Goal: Task Accomplishment & Management: Use online tool/utility

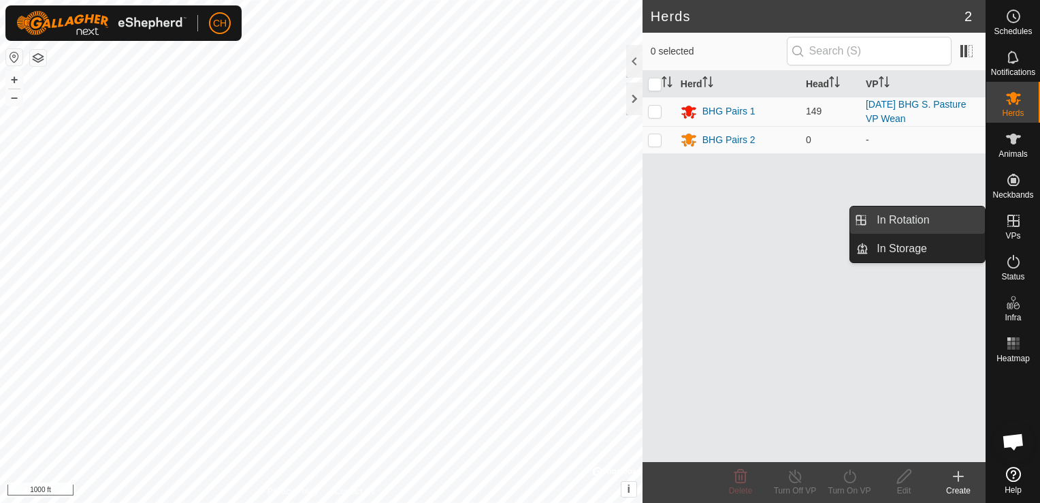
click at [921, 223] on link "In Rotation" at bounding box center [927, 219] width 116 height 27
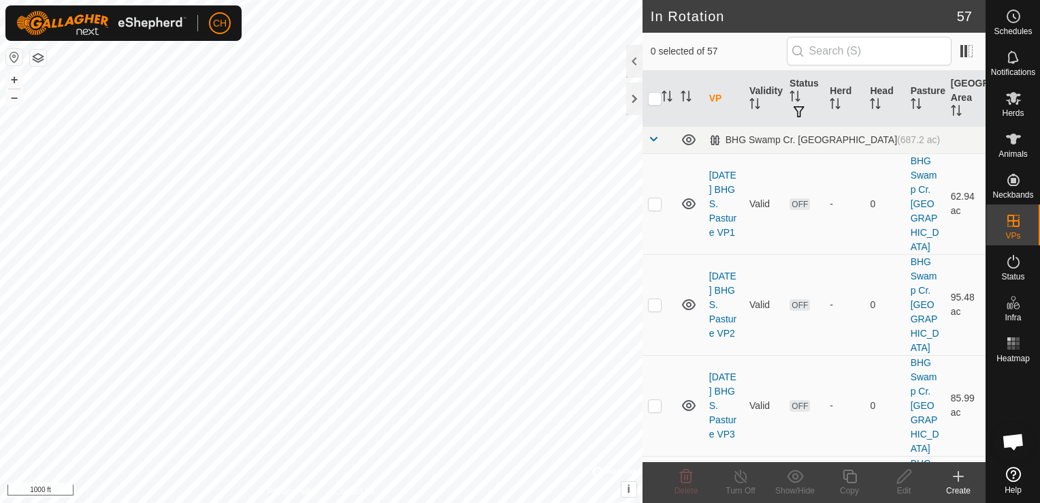
click at [959, 473] on icon at bounding box center [959, 476] width 16 height 16
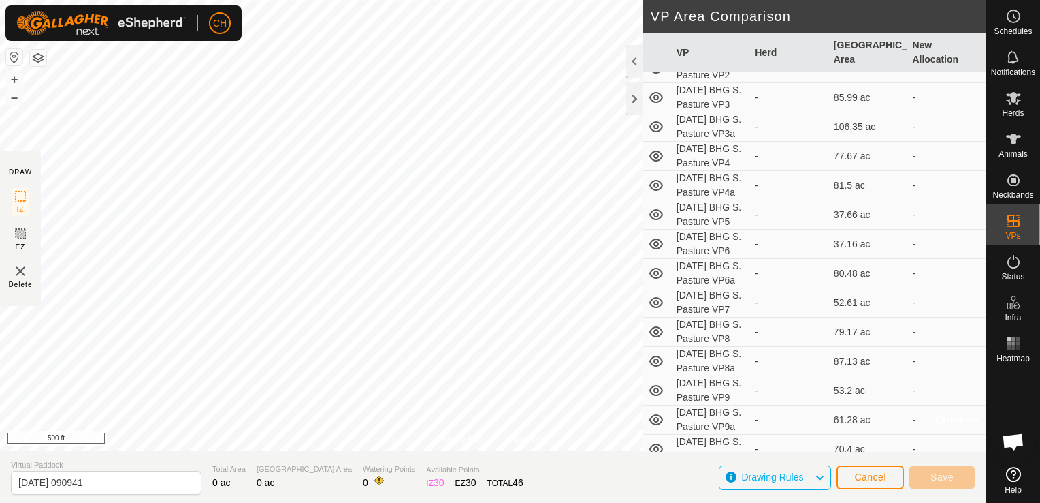
scroll to position [272, 0]
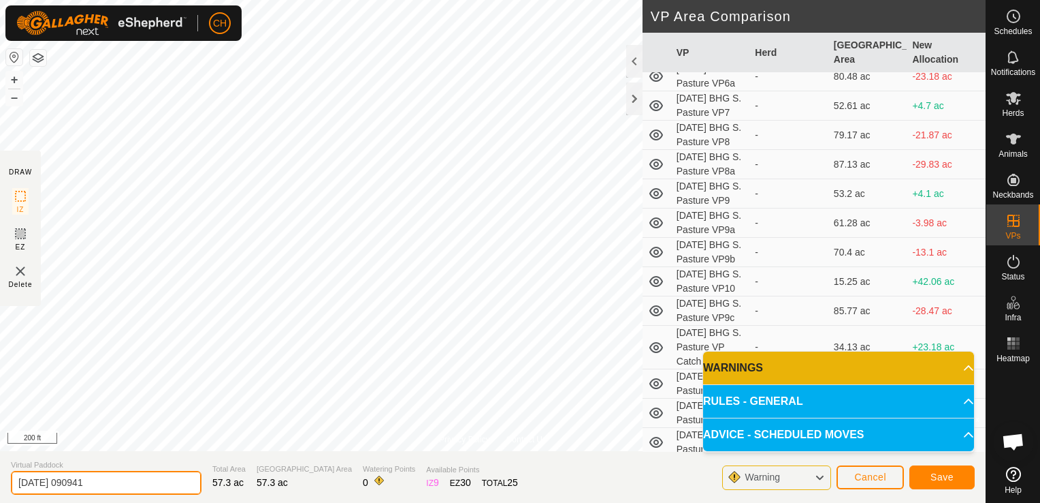
click at [121, 479] on input "[DATE] 090941" at bounding box center [106, 483] width 191 height 24
type input "[DATE] BHG S. Pasture VP28a"
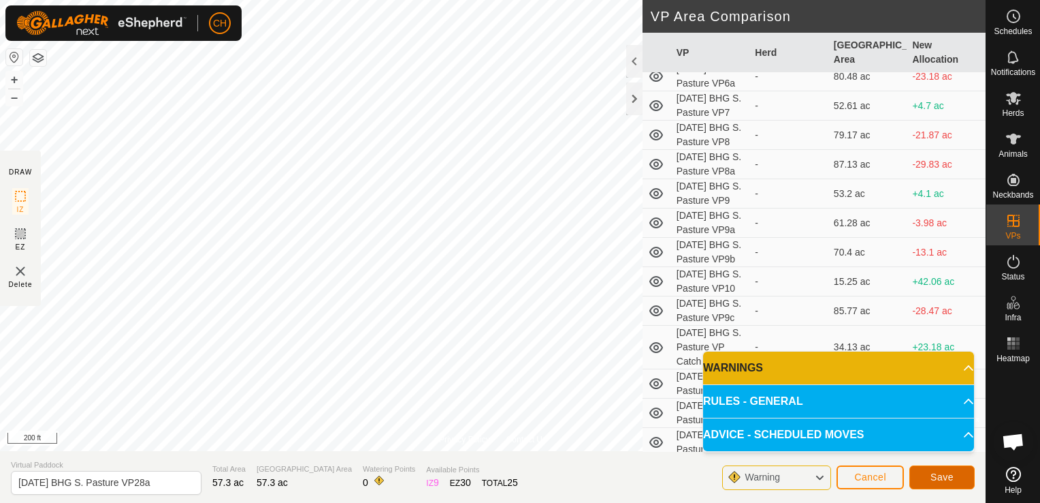
click at [950, 477] on span "Save" at bounding box center [942, 476] width 23 height 11
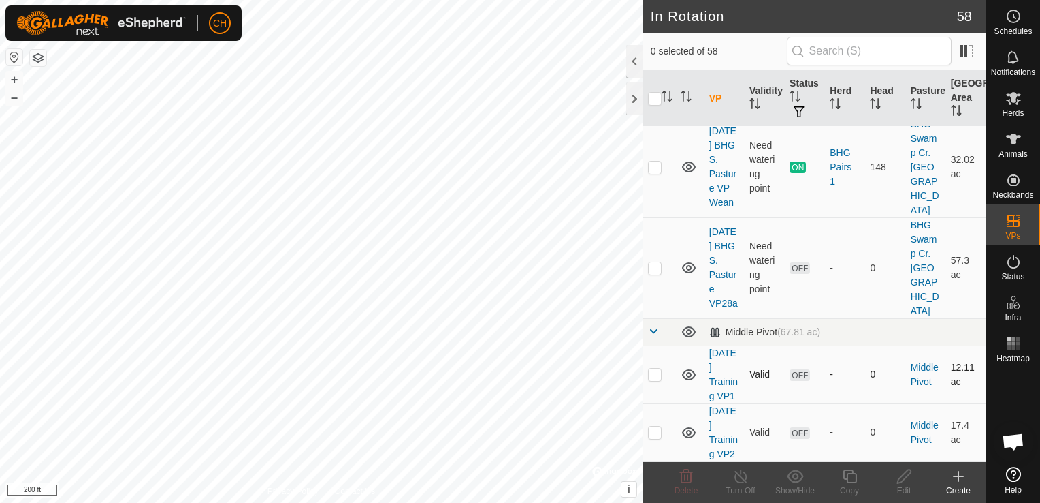
scroll to position [5530, 0]
click at [729, 332] on div "In Rotation 58 0 selected of 58 VP Validity Status Herd Head Pasture Grazing Ar…" at bounding box center [493, 251] width 986 height 503
click at [957, 475] on icon at bounding box center [959, 476] width 16 height 16
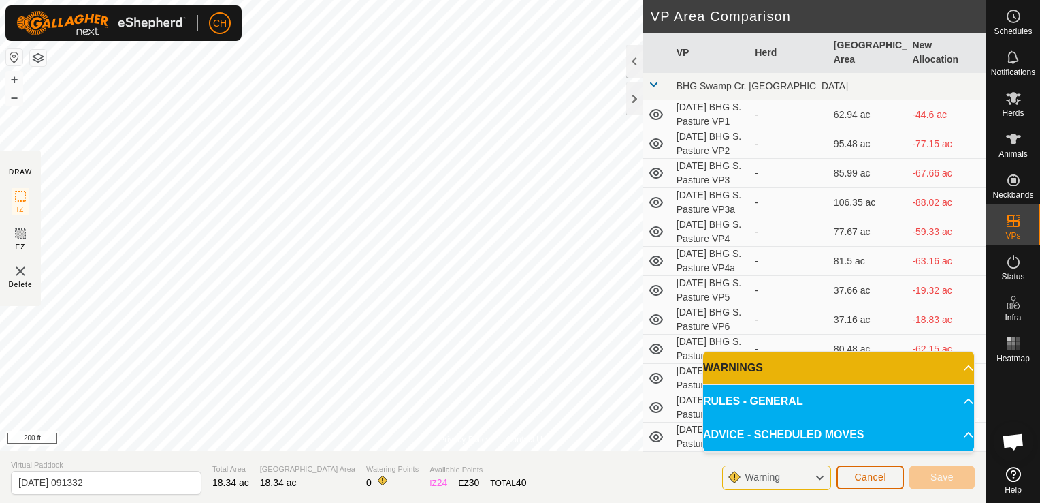
click at [889, 480] on button "Cancel" at bounding box center [870, 477] width 67 height 24
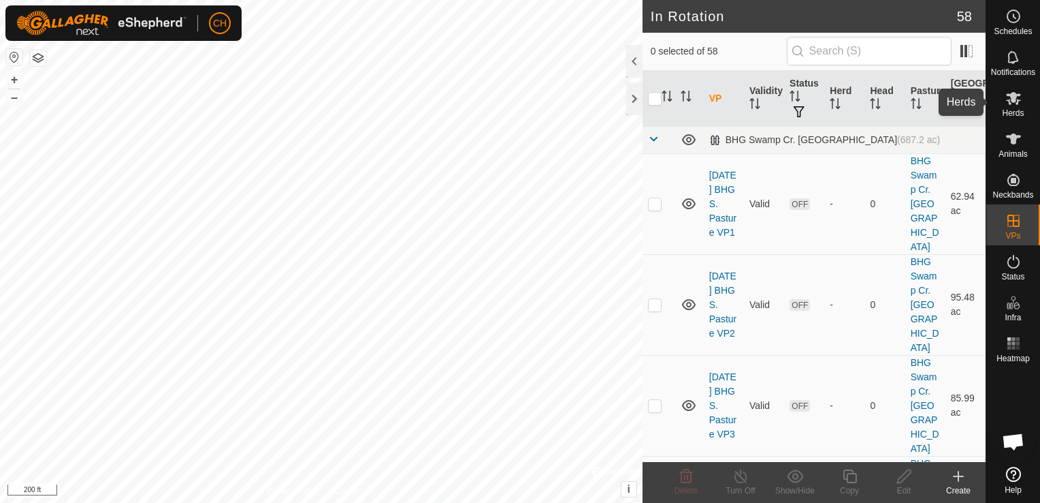
click at [1015, 106] on icon at bounding box center [1014, 98] width 16 height 16
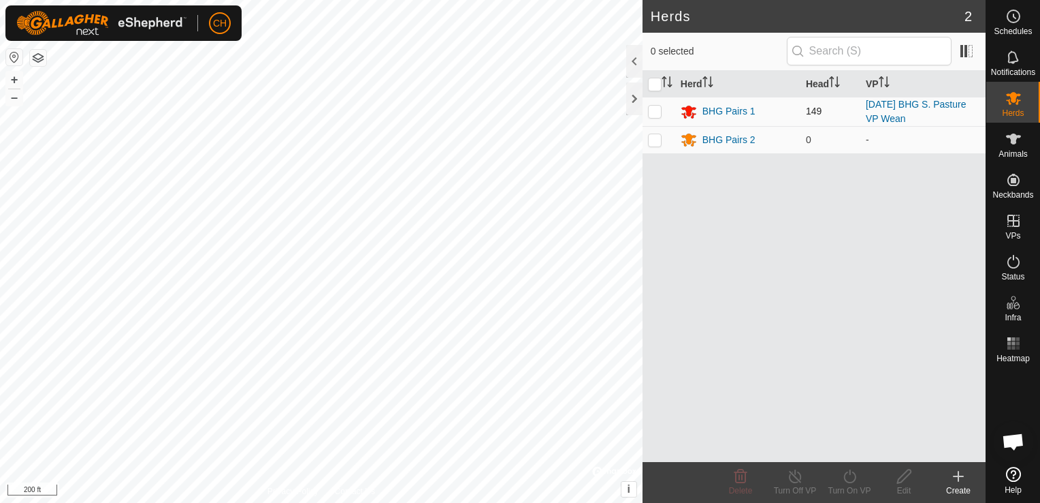
click at [652, 114] on p-checkbox at bounding box center [655, 111] width 14 height 11
checkbox input "true"
click at [851, 481] on icon at bounding box center [850, 476] width 17 height 16
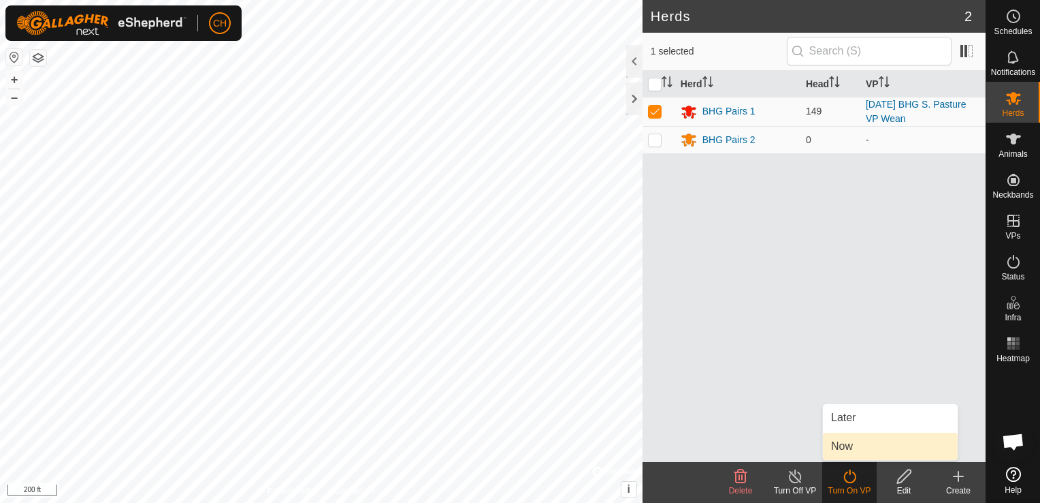
click at [852, 445] on link "Now" at bounding box center [890, 445] width 135 height 27
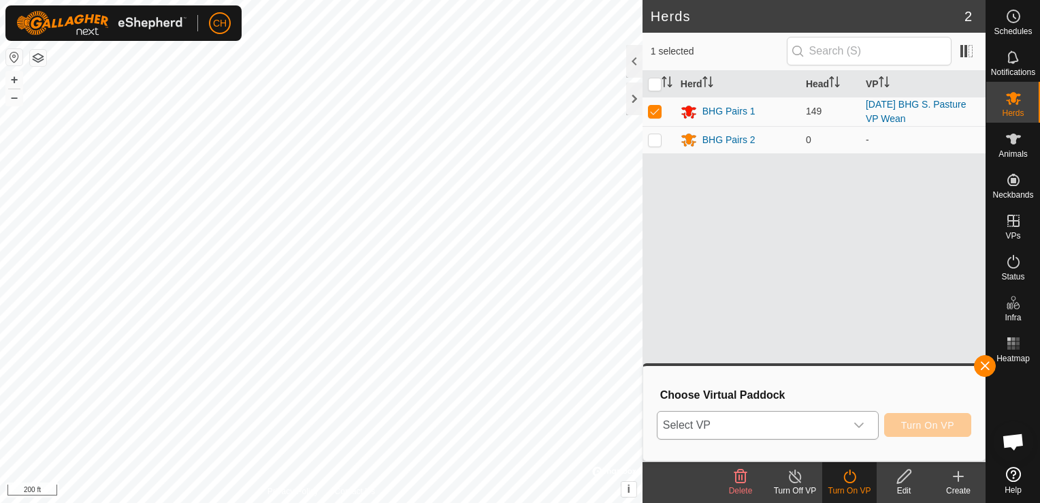
click at [862, 425] on icon "dropdown trigger" at bounding box center [859, 424] width 11 height 11
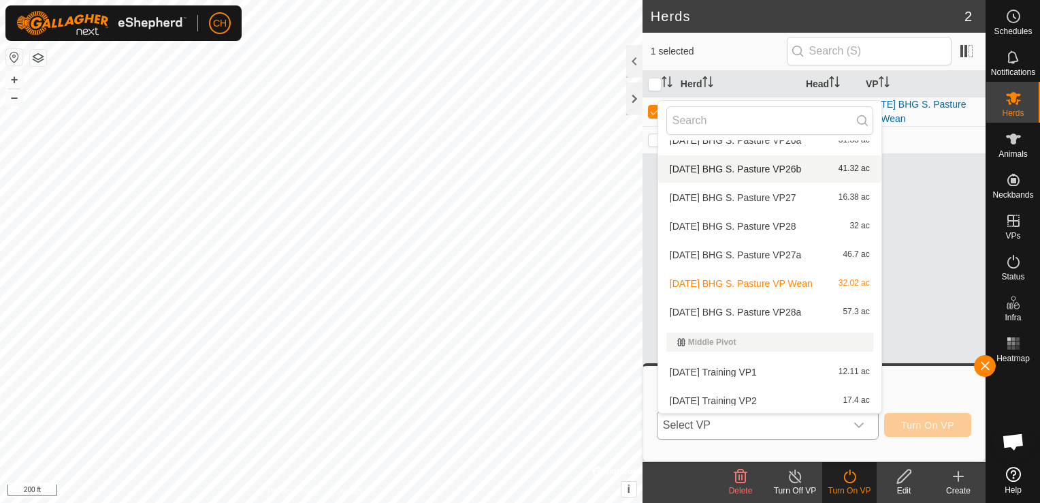
scroll to position [1448, 0]
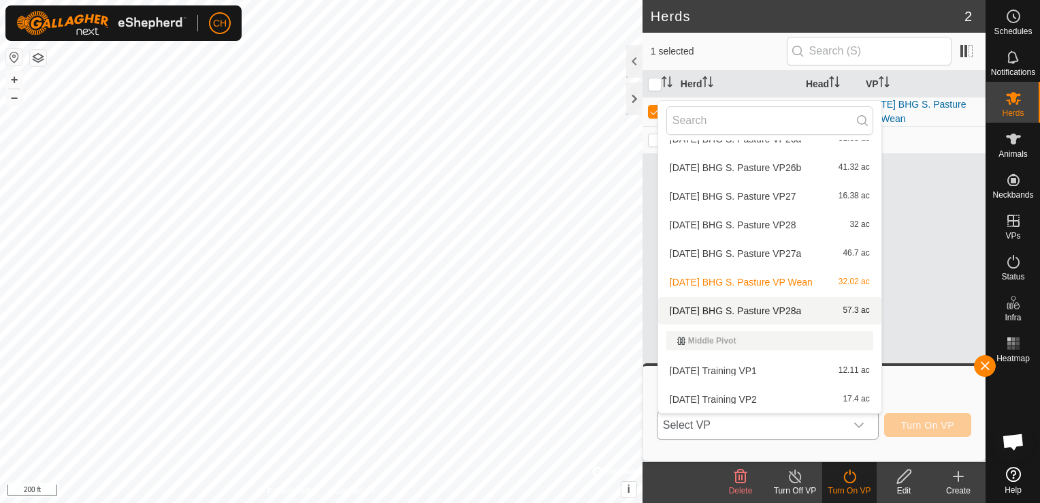
click at [805, 313] on li "[DATE] BHG S. Pasture VP28a 57.3 ac" at bounding box center [769, 310] width 223 height 27
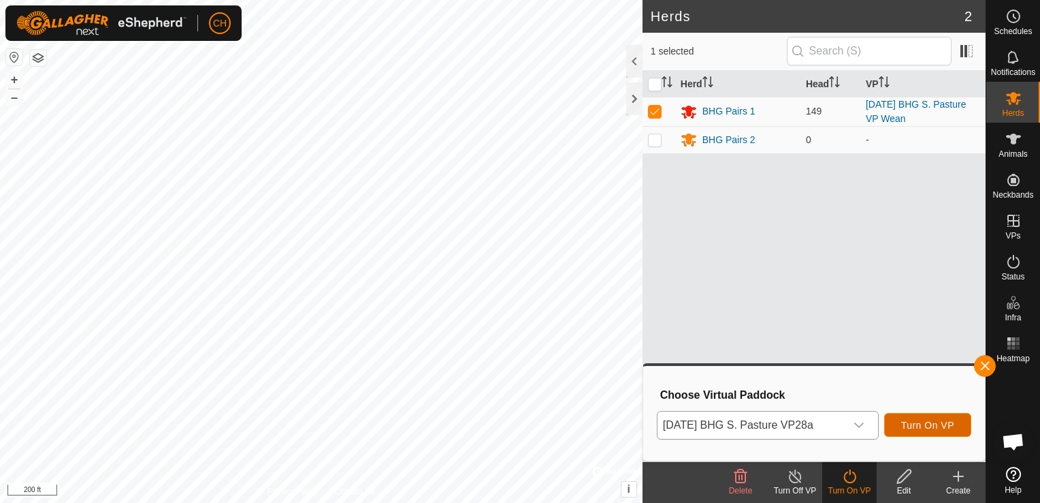
click at [934, 424] on span "Turn On VP" at bounding box center [928, 424] width 53 height 11
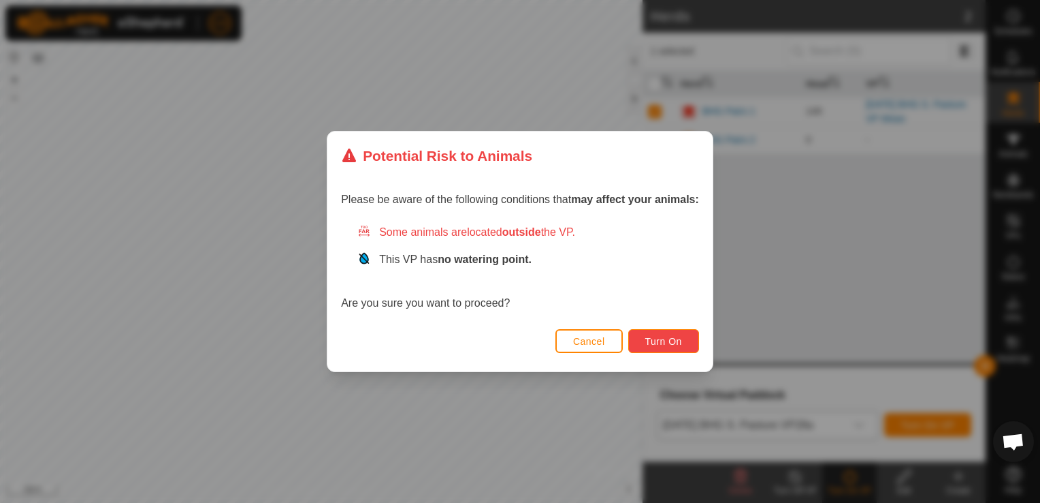
click at [659, 342] on span "Turn On" at bounding box center [664, 341] width 37 height 11
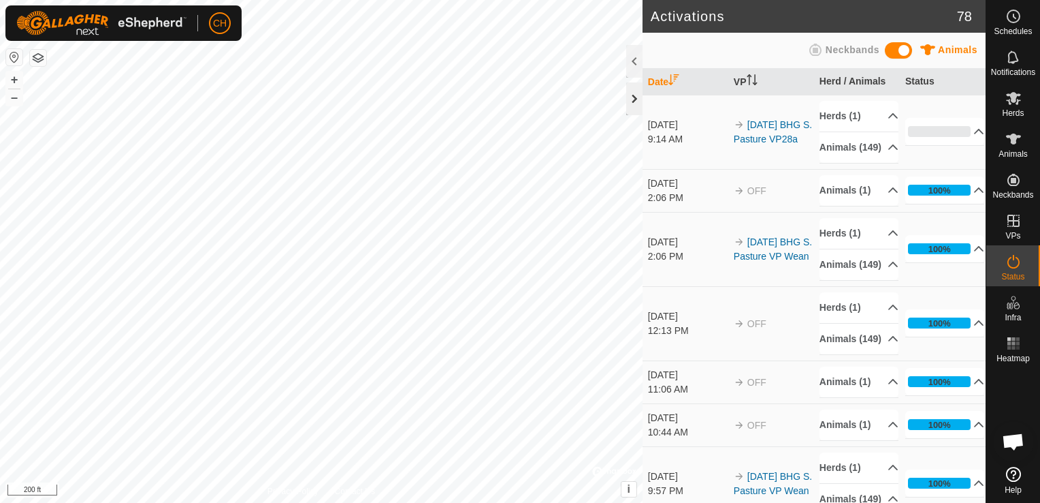
click at [632, 96] on div at bounding box center [634, 98] width 16 height 33
